Goal: Task Accomplishment & Management: Complete application form

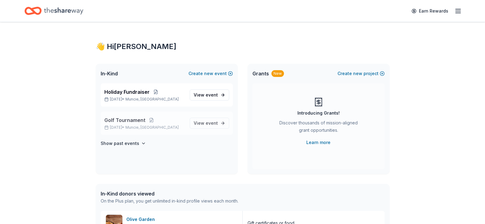
click at [162, 119] on p "Golf Tournament" at bounding box center [144, 119] width 80 height 7
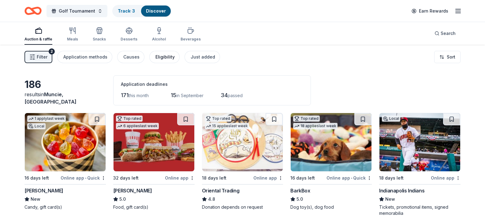
click at [163, 58] on div "Eligibility" at bounding box center [164, 56] width 19 height 7
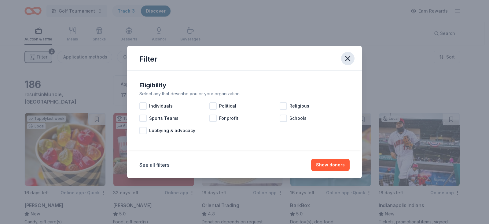
click at [349, 58] on icon "button" at bounding box center [348, 58] width 9 height 9
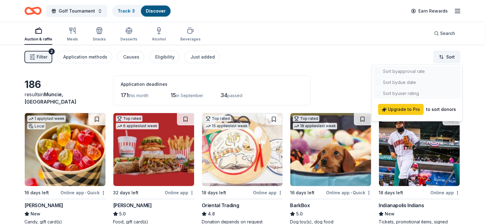
click at [440, 55] on html "Golf Tournament Track · 3 Discover Earn Rewards Auction & raffle Meals Snacks D…" at bounding box center [244, 112] width 489 height 224
click at [412, 83] on div at bounding box center [417, 82] width 88 height 33
click at [348, 74] on html "Golf Tournament Track · 3 Discover Earn Rewards Auction & raffle Meals Snacks D…" at bounding box center [244, 112] width 489 height 224
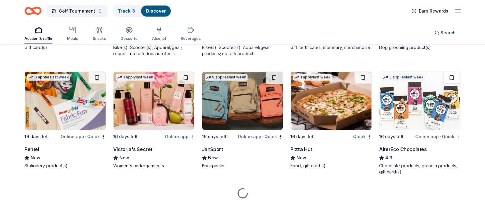
scroll to position [3175, 0]
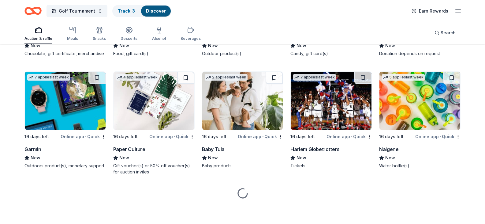
scroll to position [4076, 0]
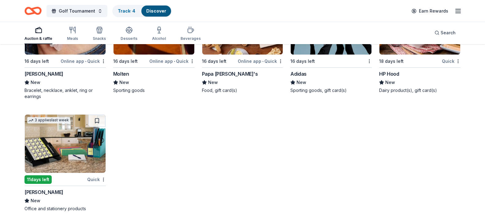
scroll to position [4619, 0]
click at [65, 54] on img at bounding box center [65, 25] width 81 height 58
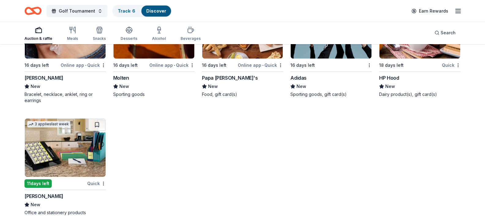
scroll to position [4265, 0]
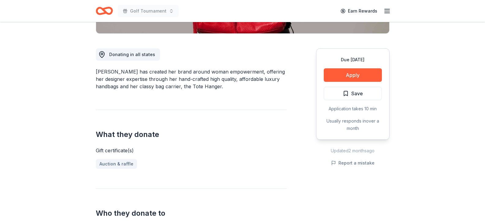
scroll to position [153, 0]
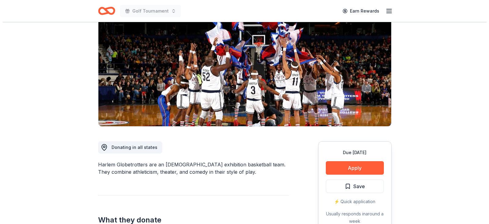
scroll to position [61, 0]
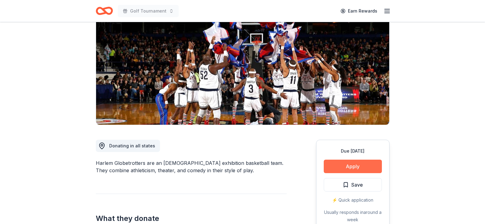
click at [366, 164] on button "Apply" at bounding box center [353, 165] width 58 height 13
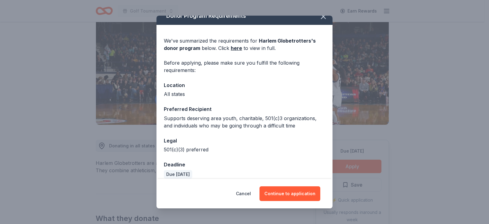
scroll to position [15, 0]
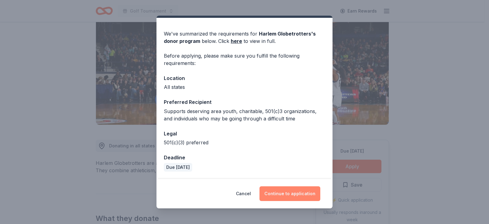
click at [299, 191] on button "Continue to application" at bounding box center [290, 193] width 61 height 15
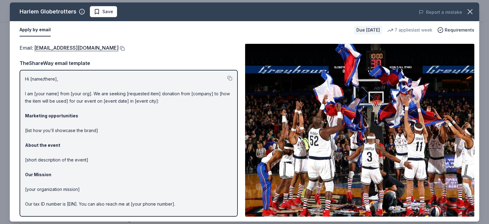
click at [119, 48] on button at bounding box center [122, 48] width 6 height 5
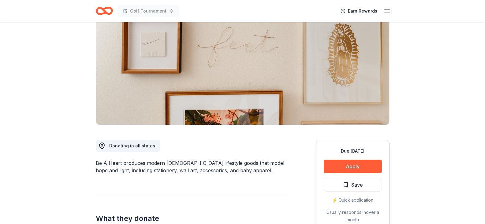
scroll to position [92, 0]
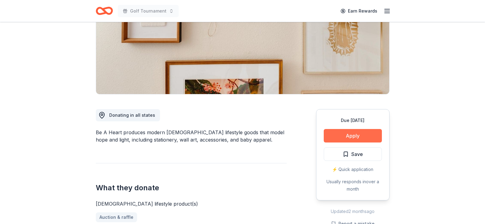
click at [357, 135] on button "Apply" at bounding box center [353, 135] width 58 height 13
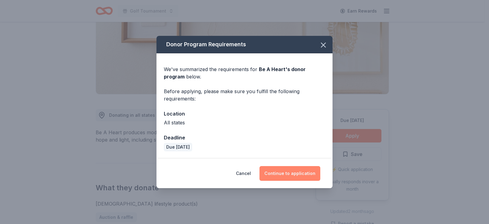
click at [288, 176] on button "Continue to application" at bounding box center [290, 173] width 61 height 15
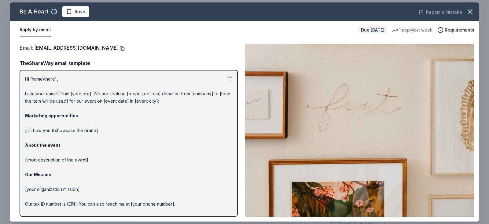
click at [119, 49] on button at bounding box center [122, 48] width 6 height 5
click at [468, 11] on icon "button" at bounding box center [470, 11] width 9 height 9
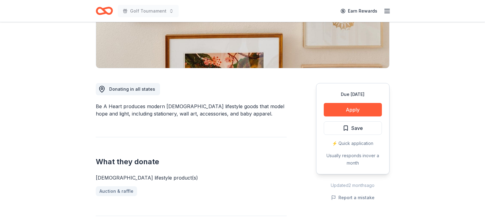
scroll to position [122, 0]
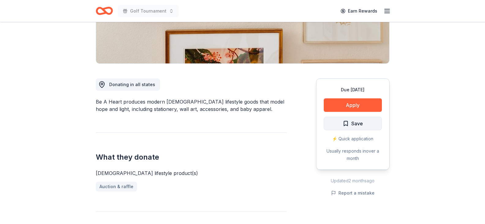
click at [345, 122] on span "Save" at bounding box center [352, 123] width 20 height 8
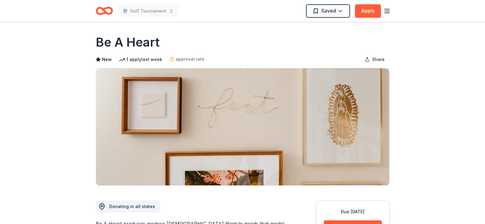
scroll to position [0, 0]
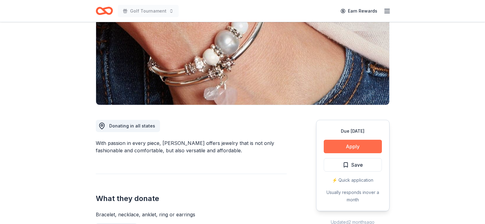
scroll to position [92, 0]
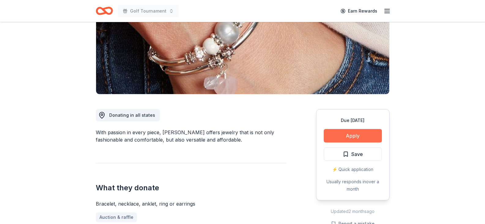
click at [353, 135] on button "Apply" at bounding box center [353, 135] width 58 height 13
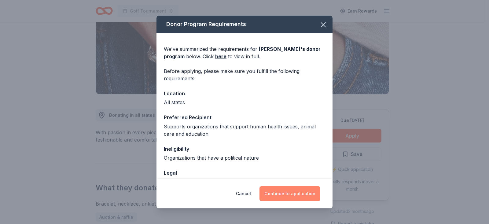
click at [298, 194] on button "Continue to application" at bounding box center [290, 193] width 61 height 15
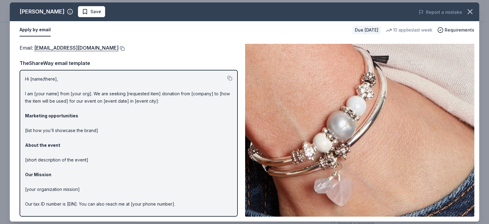
click at [119, 49] on button at bounding box center [122, 48] width 6 height 5
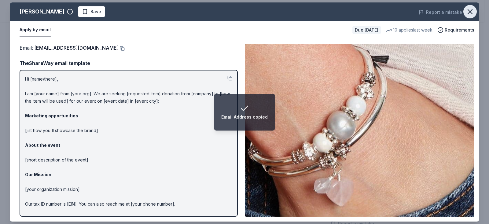
click at [469, 12] on icon "button" at bounding box center [470, 11] width 9 height 9
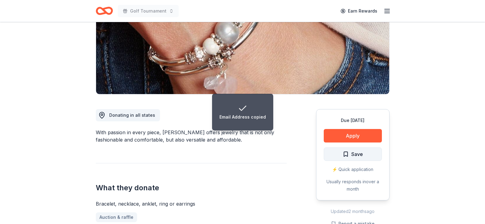
click at [355, 154] on span "Save" at bounding box center [357, 154] width 12 height 8
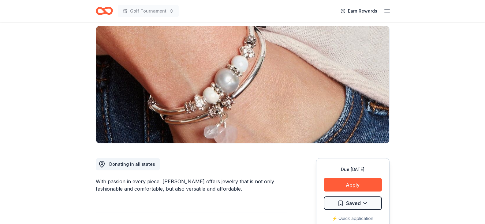
scroll to position [0, 0]
